Goal: Information Seeking & Learning: Learn about a topic

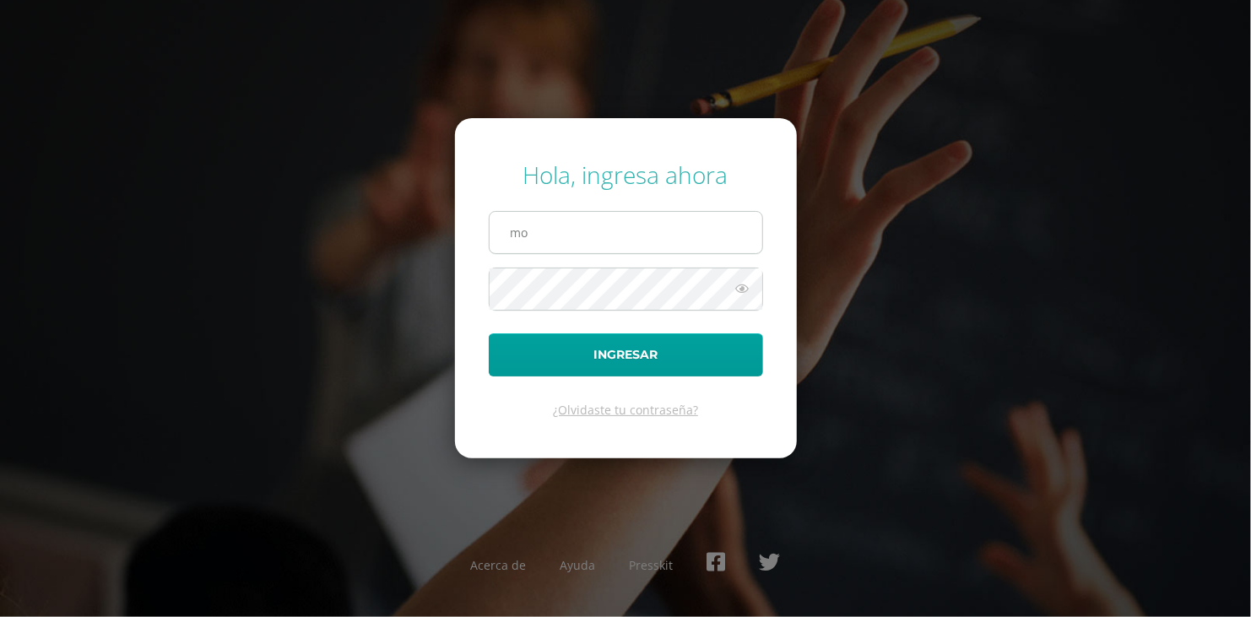
type input "[PERSON_NAME][DOMAIN_NAME][EMAIL_ADDRESS][DOMAIN_NAME]"
click at [489, 333] on button "Ingresar" at bounding box center [626, 354] width 274 height 43
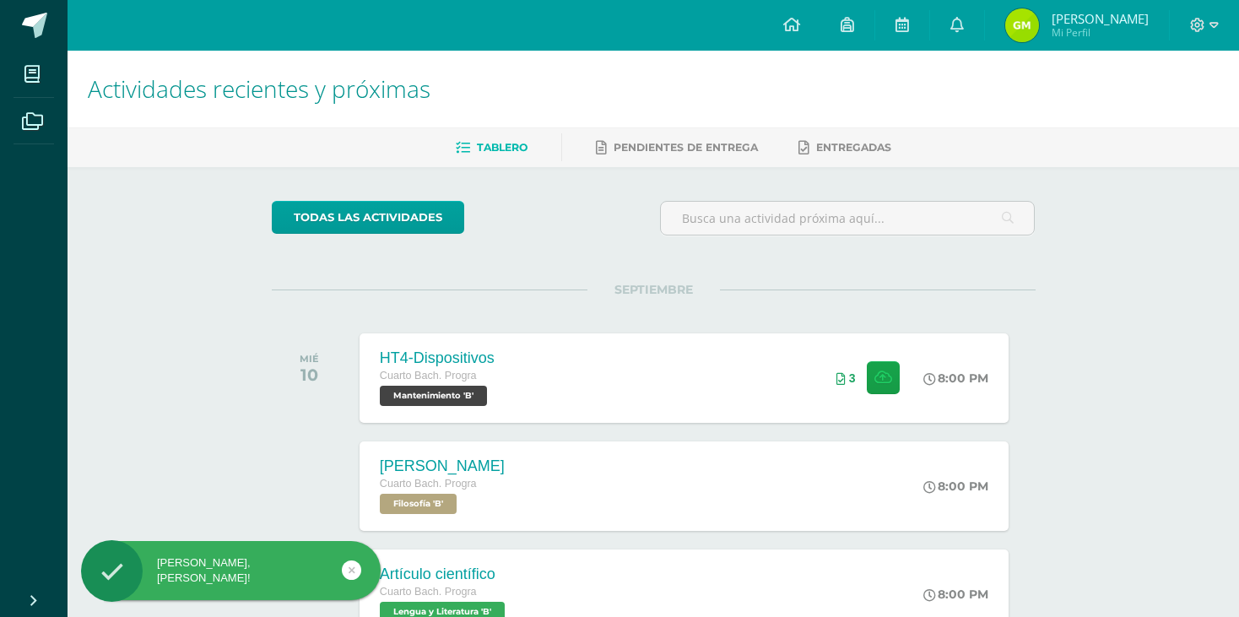
click at [606, 260] on div "todas las Actividades No tienes actividades Échale un vistazo a los demás perío…" at bounding box center [653, 618] width 831 height 902
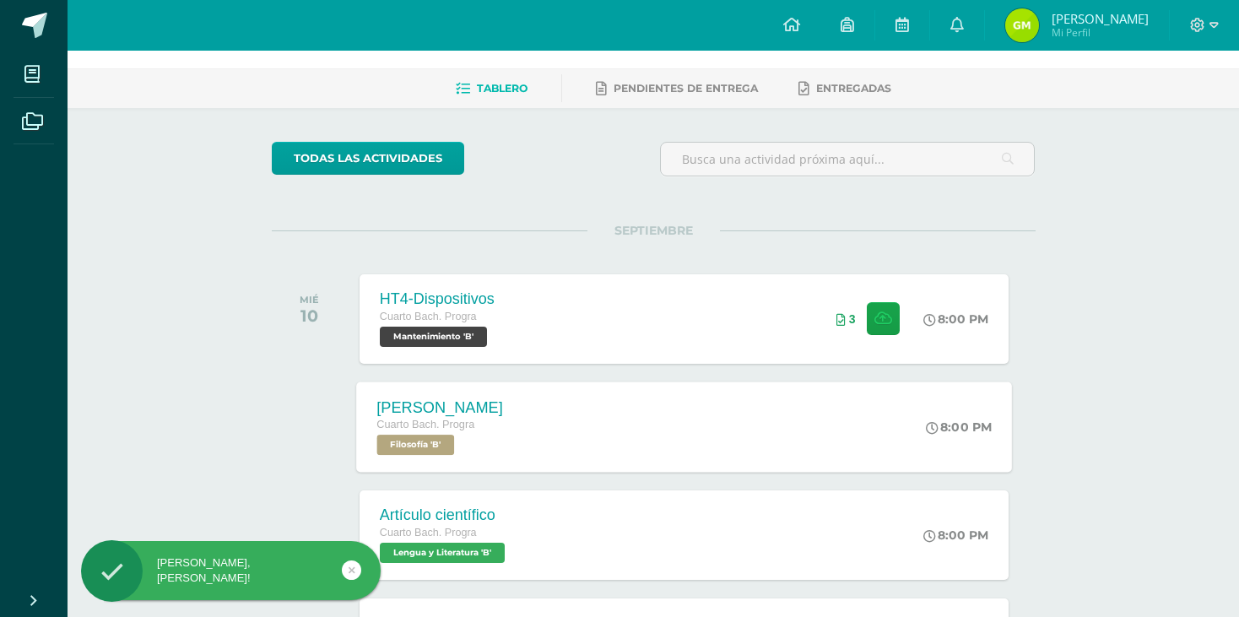
scroll to position [169, 0]
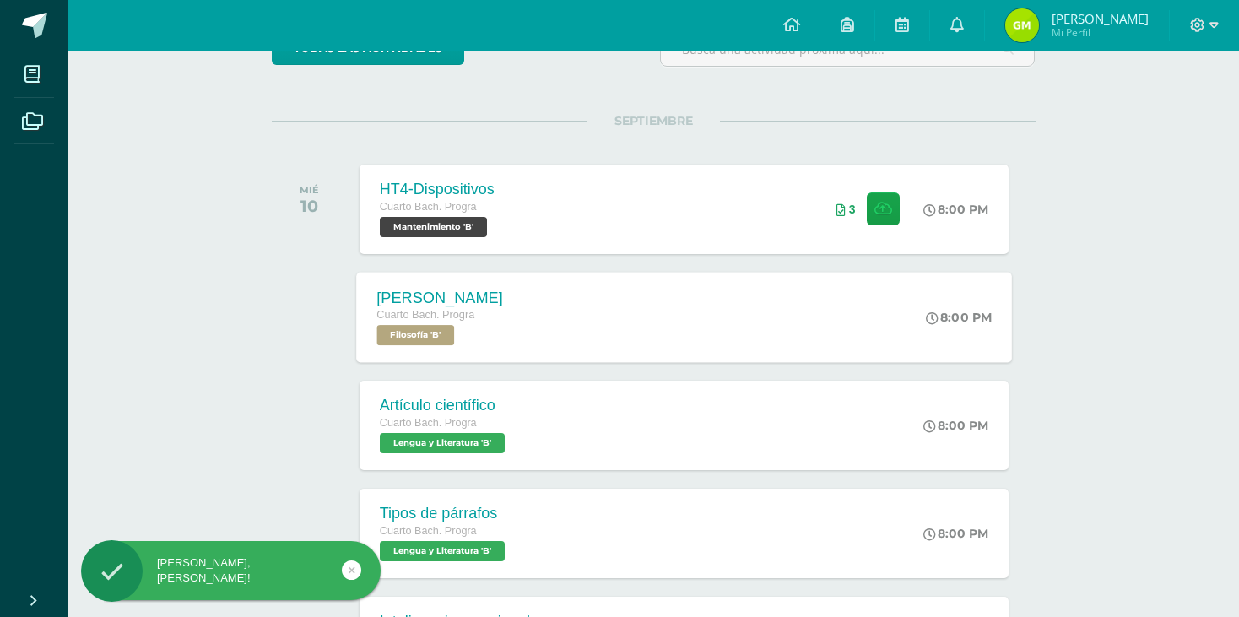
click at [538, 326] on div "George Berkeley Cuarto Bach. Progra Filosofía 'B' 8:00 PM George Berkeley Filos…" at bounding box center [684, 317] width 656 height 90
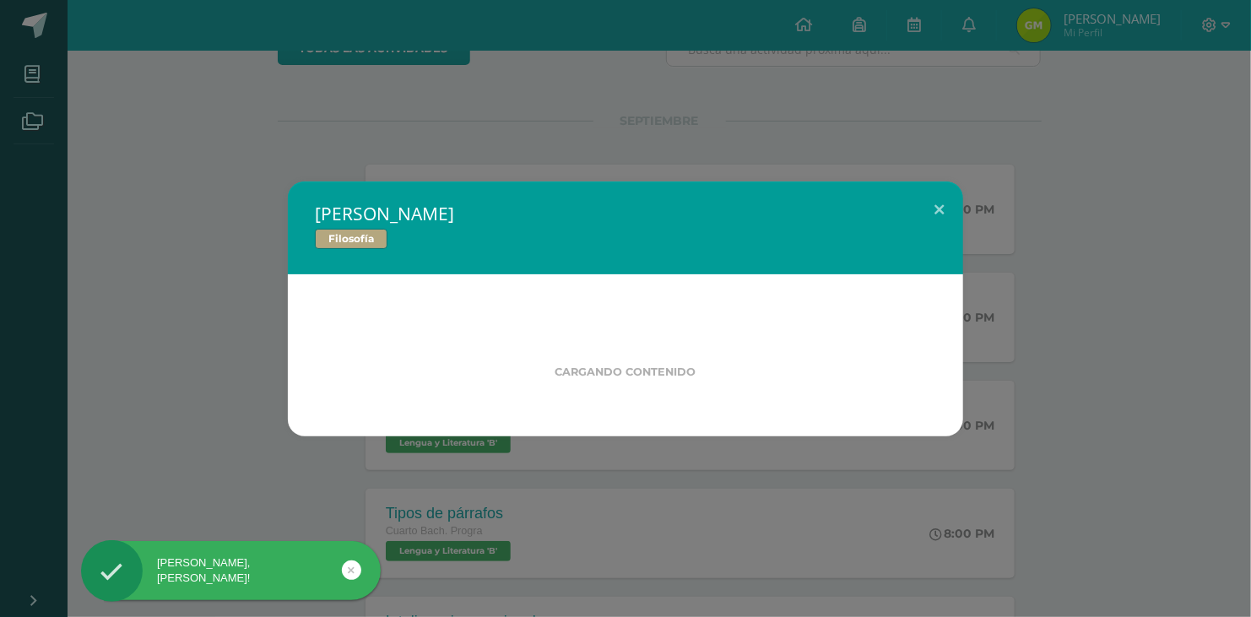
click at [28, 291] on div "George Berkeley Filosofía Cargando contenido" at bounding box center [625, 308] width 1237 height 255
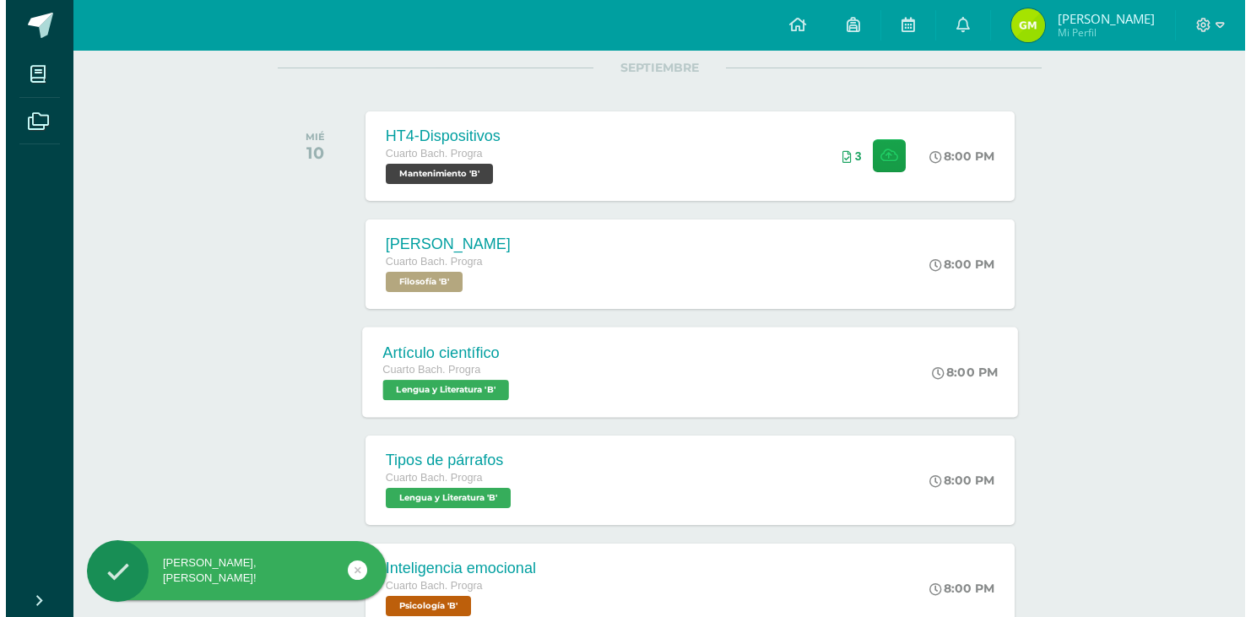
scroll to position [422, 0]
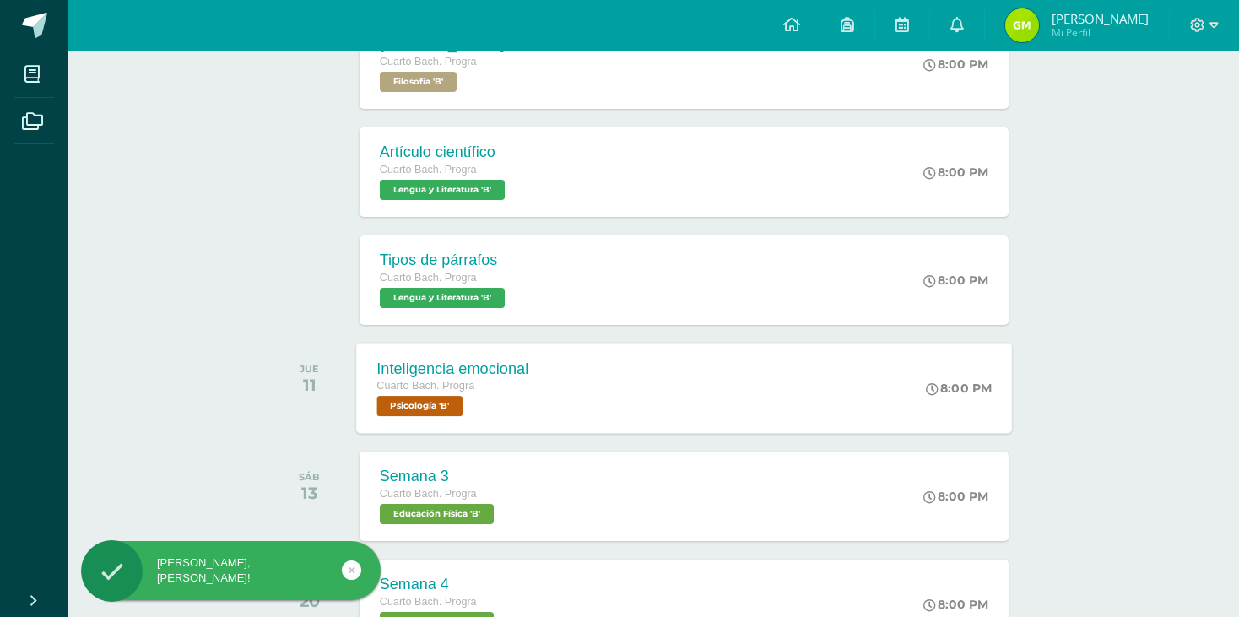
click at [568, 398] on div "Inteligencia emocional Cuarto Bach. Progra Psicología 'B' 8:00 PM Inteligencia …" at bounding box center [684, 388] width 656 height 90
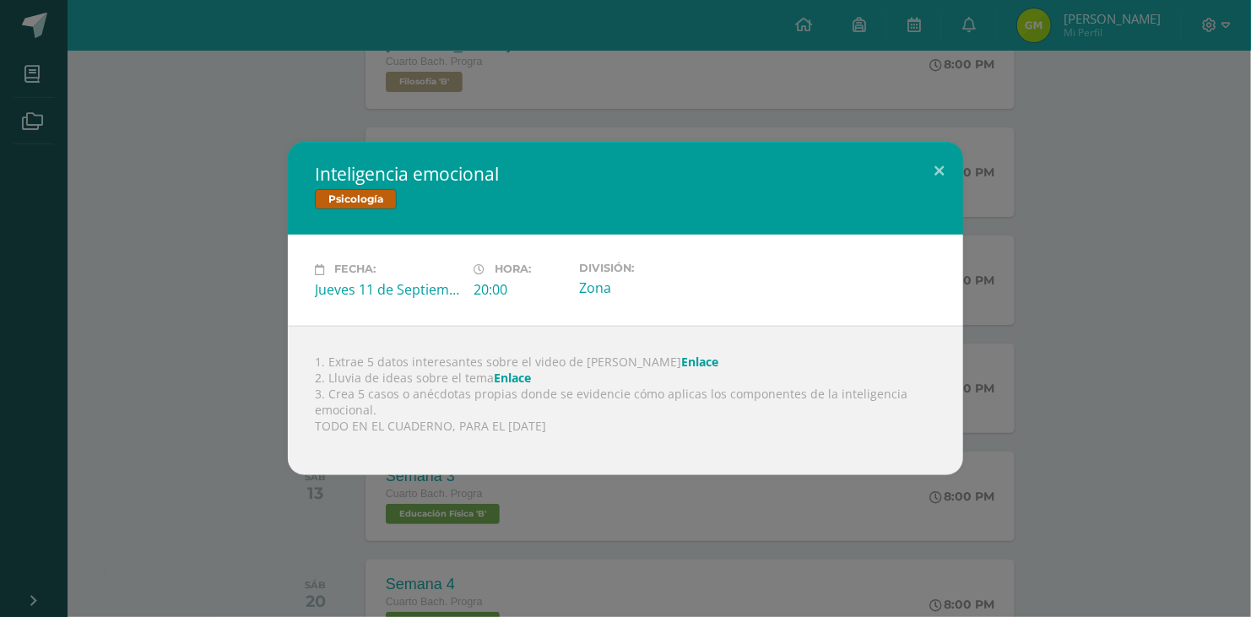
click at [681, 358] on link "Enlace" at bounding box center [699, 362] width 37 height 16
drag, startPoint x: 367, startPoint y: 397, endPoint x: 445, endPoint y: 401, distance: 77.8
click at [445, 401] on div "1. Extrae 5 datos interesantes sobre el video de Lizzie Enlace 2. Lluvia de ide…" at bounding box center [625, 400] width 675 height 149
click at [458, 400] on div "1. Extrae 5 datos interesantes sobre el video de Lizzie Enlace 2. Lluvia de ide…" at bounding box center [625, 400] width 675 height 149
drag, startPoint x: 550, startPoint y: 425, endPoint x: 452, endPoint y: 419, distance: 98.1
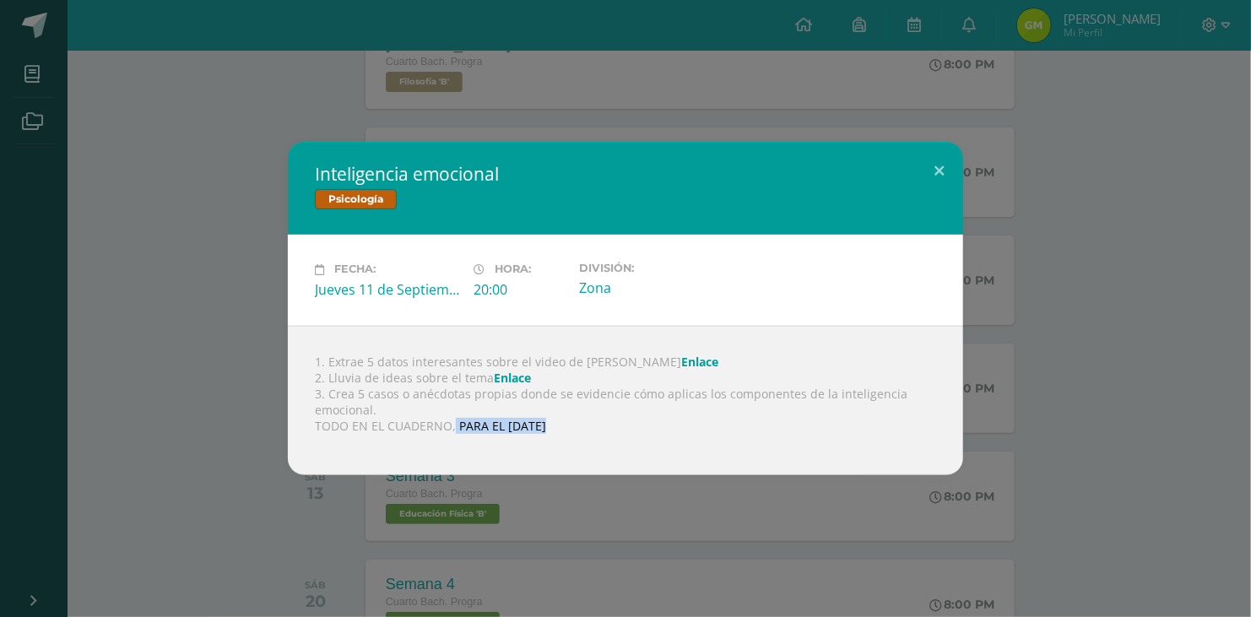
click at [452, 419] on div "1. Extrae 5 datos interesantes sobre el video de Lizzie Enlace 2. Lluvia de ide…" at bounding box center [625, 400] width 675 height 149
click at [470, 429] on div "1. Extrae 5 datos interesantes sobre el video de Lizzie Enlace 2. Lluvia de ide…" at bounding box center [625, 400] width 675 height 149
